Goal: Task Accomplishment & Management: Use online tool/utility

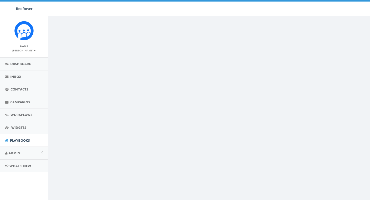
scroll to position [23, 0]
click at [18, 68] on link "Dashboard" at bounding box center [24, 64] width 48 height 13
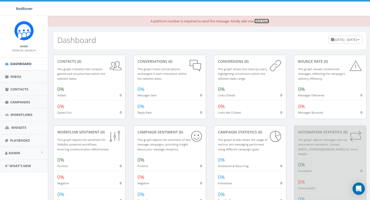
click at [258, 22] on link "Click here" at bounding box center [261, 21] width 15 height 5
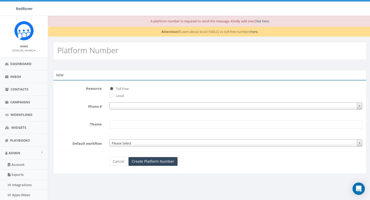
click at [122, 106] on span at bounding box center [235, 105] width 253 height 7
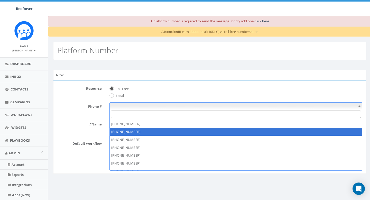
scroll to position [184, 0]
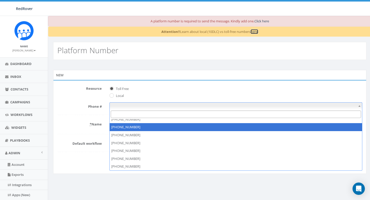
click at [256, 31] on link "here." at bounding box center [254, 31] width 8 height 5
